Goal: Entertainment & Leisure: Consume media (video, audio)

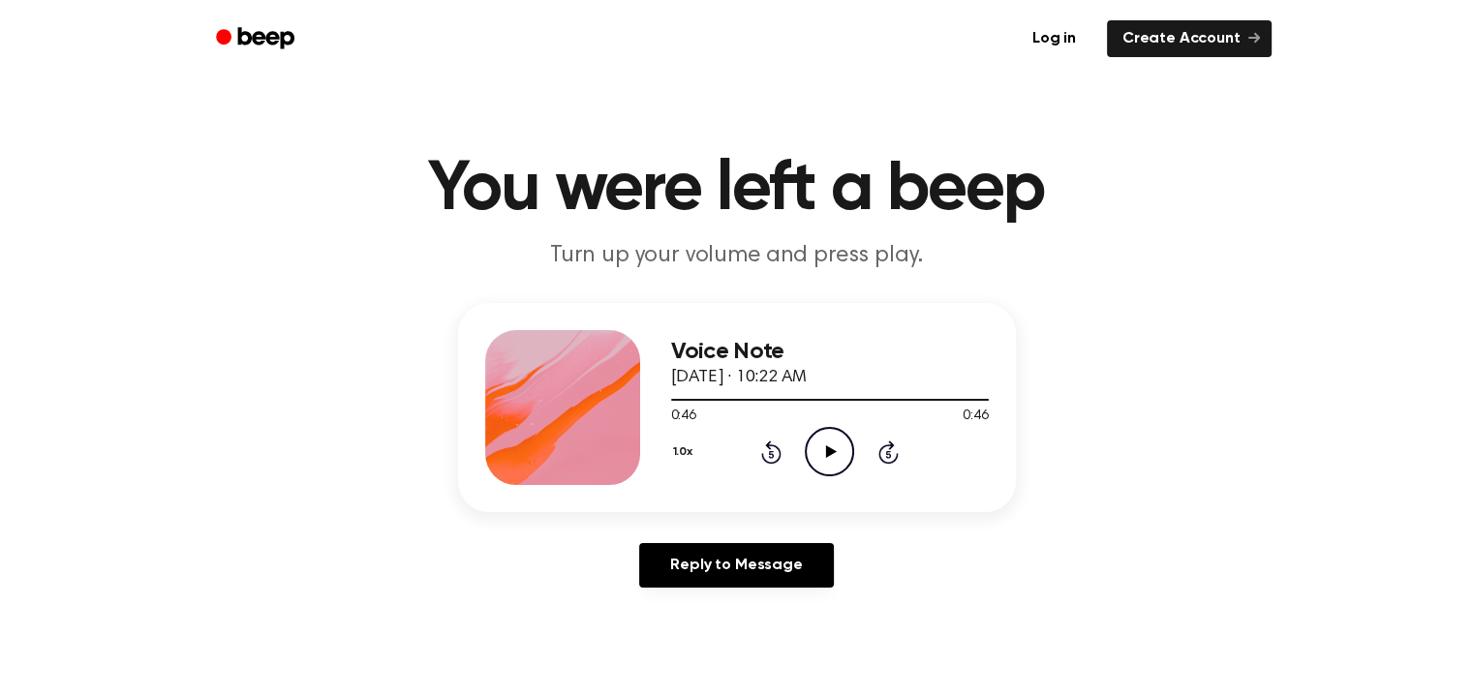
click at [829, 448] on icon at bounding box center [831, 451] width 11 height 13
click at [834, 456] on icon "Pause Audio" at bounding box center [829, 451] width 49 height 49
click at [834, 457] on icon "Play Audio" at bounding box center [829, 451] width 49 height 49
click at [824, 433] on icon "Pause Audio" at bounding box center [829, 451] width 49 height 49
click at [817, 447] on icon "Play Audio" at bounding box center [829, 451] width 49 height 49
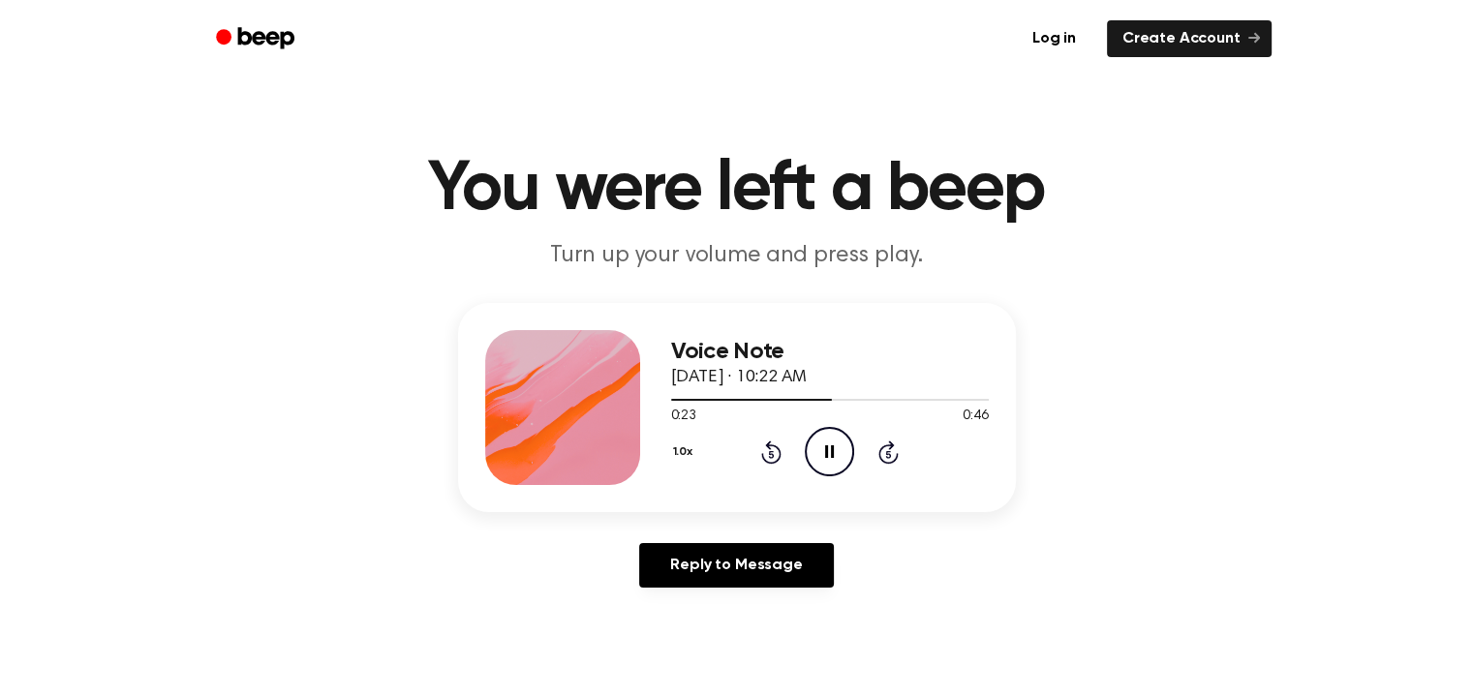
click at [817, 447] on icon "Pause Audio" at bounding box center [829, 451] width 49 height 49
click at [767, 450] on icon "Rewind 5 seconds" at bounding box center [770, 452] width 21 height 25
click at [837, 447] on icon "Play Audio" at bounding box center [829, 451] width 49 height 49
click at [837, 447] on icon "Pause Audio" at bounding box center [829, 451] width 49 height 49
click at [817, 444] on icon "Play Audio" at bounding box center [829, 451] width 49 height 49
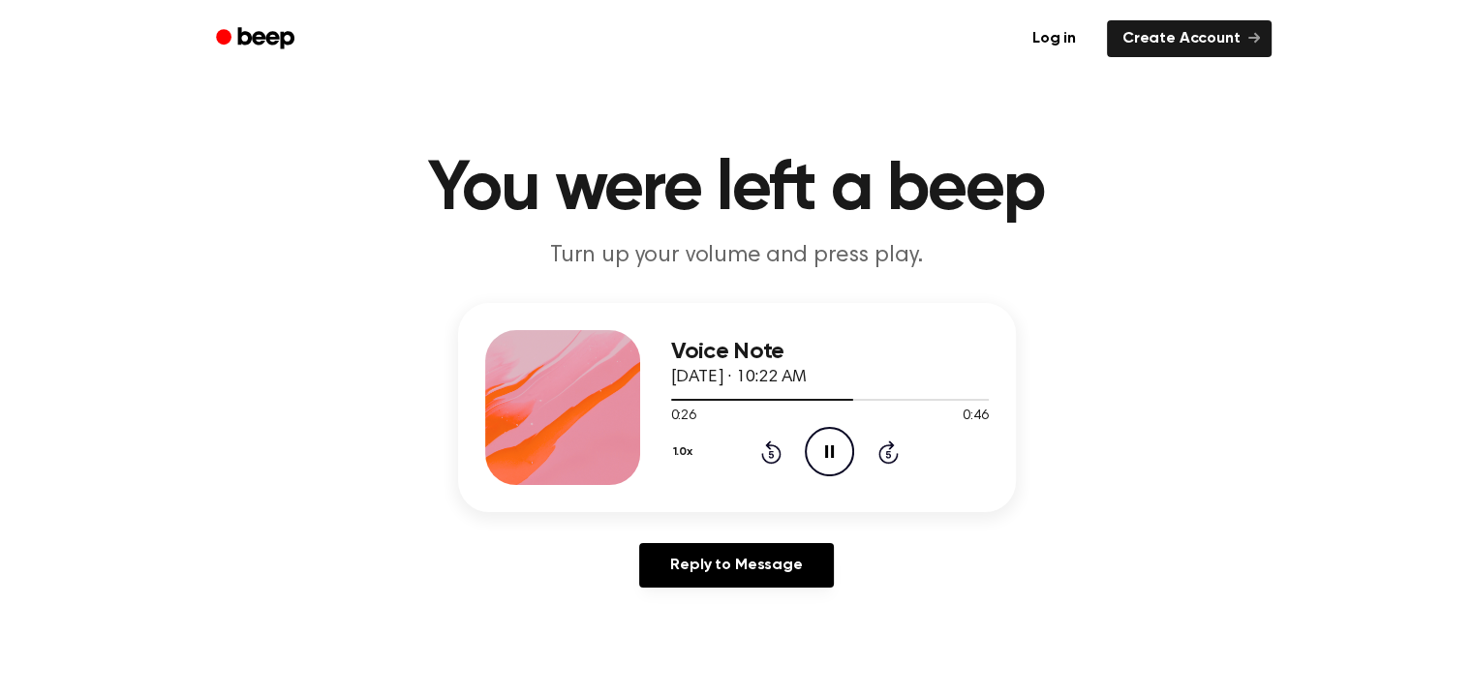
click at [817, 444] on icon "Pause Audio" at bounding box center [829, 451] width 49 height 49
click at [779, 454] on icon at bounding box center [771, 452] width 20 height 23
click at [843, 452] on icon "Play Audio" at bounding box center [829, 451] width 49 height 49
click at [843, 452] on icon "Pause Audio" at bounding box center [829, 451] width 49 height 49
click at [841, 451] on icon "Play Audio" at bounding box center [829, 451] width 49 height 49
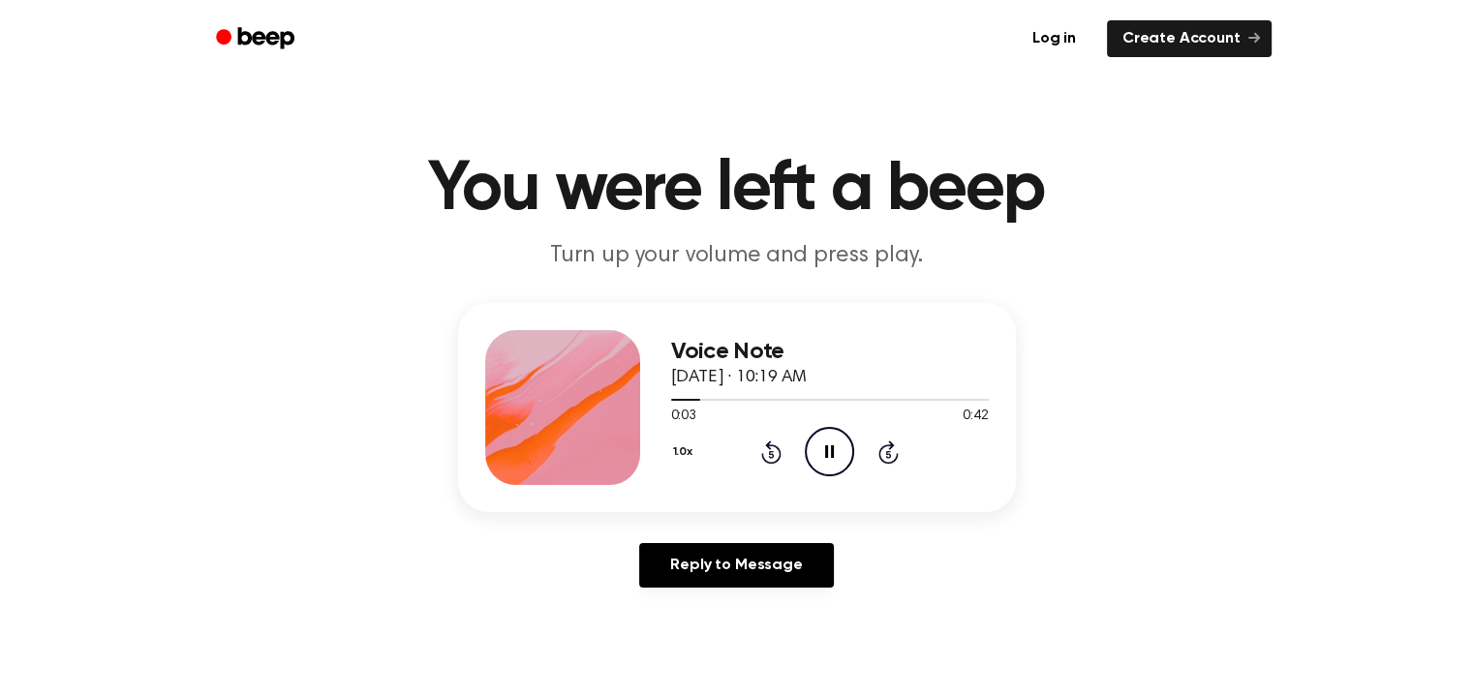
click at [841, 451] on icon "Pause Audio" at bounding box center [829, 451] width 49 height 49
click at [833, 456] on icon "Play Audio" at bounding box center [829, 451] width 49 height 49
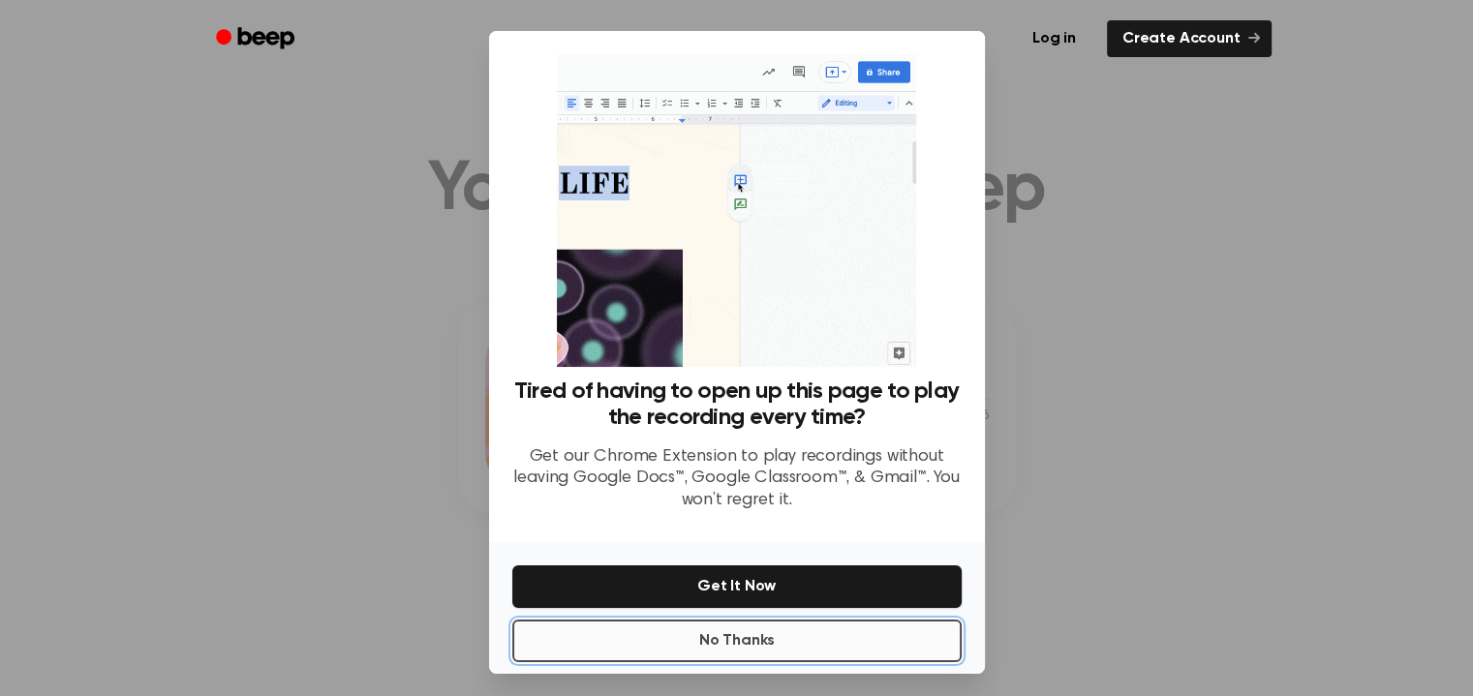
click at [674, 630] on button "No Thanks" at bounding box center [736, 641] width 449 height 43
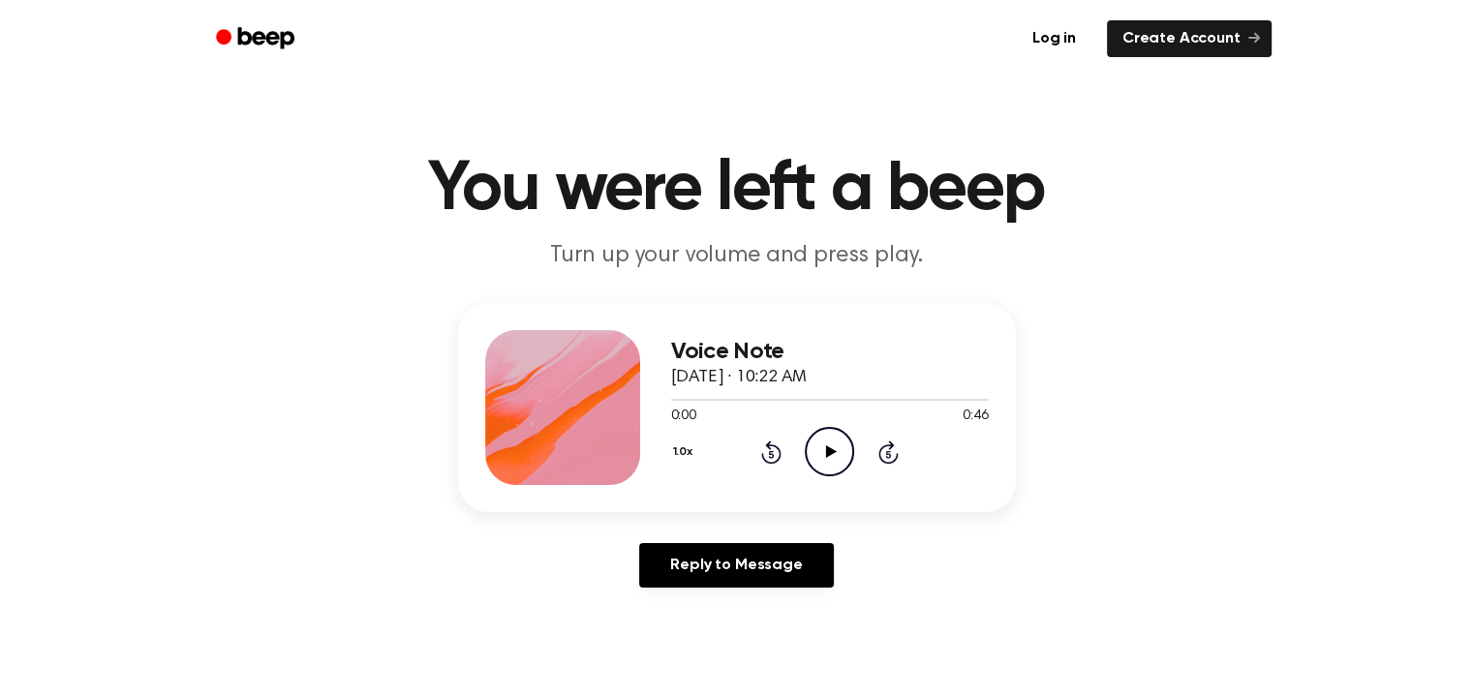
click at [836, 451] on icon at bounding box center [831, 451] width 11 height 13
click at [836, 451] on icon "Pause Audio" at bounding box center [829, 451] width 49 height 49
